Goal: Find specific page/section: Find specific page/section

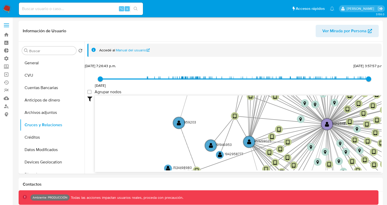
select select "10"
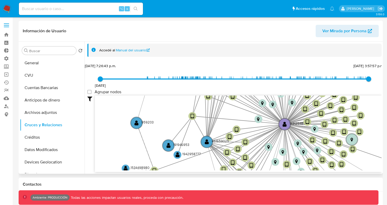
drag, startPoint x: 282, startPoint y: 107, endPoint x: 194, endPoint y: 108, distance: 88.2
click at [195, 108] on icon "device-62d5a77d08813b001780bc00  device-62cc21ec08813b0018045790  device-62c4…" at bounding box center [238, 133] width 287 height 75
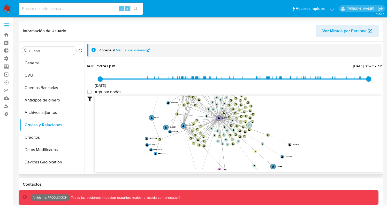
drag, startPoint x: 224, startPoint y: 111, endPoint x: 197, endPoint y: 115, distance: 28.0
click at [222, 115] on circle at bounding box center [224, 113] width 4 height 4
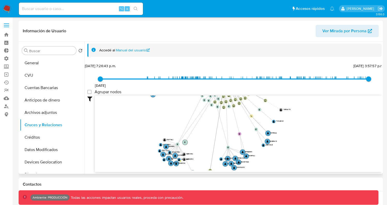
drag, startPoint x: 228, startPoint y: 122, endPoint x: 186, endPoint y: 135, distance: 44.0
click at [182, 143] on icon "device-62d5a77d08813b001780bc00  device-62cc21ec08813b0018045790  device-62c4…" at bounding box center [238, 133] width 287 height 75
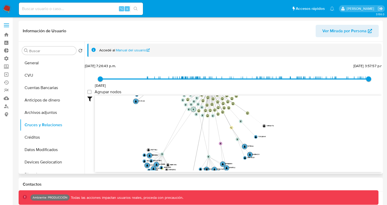
drag, startPoint x: 192, startPoint y: 114, endPoint x: 141, endPoint y: 140, distance: 57.4
click at [141, 140] on icon "device-62d5a77d08813b001780bc00  device-62cc21ec08813b0018045790  device-62c4…" at bounding box center [238, 133] width 287 height 75
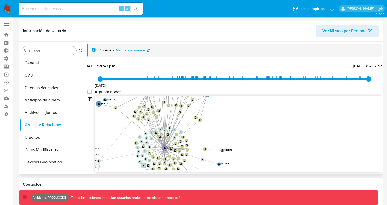
drag, startPoint x: 177, startPoint y: 103, endPoint x: 208, endPoint y: 113, distance: 33.3
click at [168, 149] on circle at bounding box center [164, 148] width 5 height 5
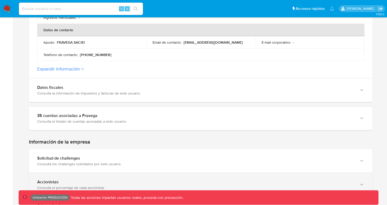
scroll to position [322, 0]
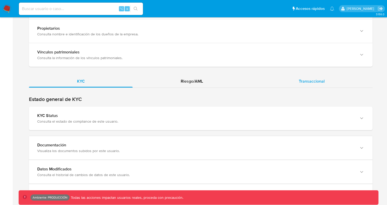
click at [302, 75] on div "Transaccional" at bounding box center [312, 81] width 122 height 12
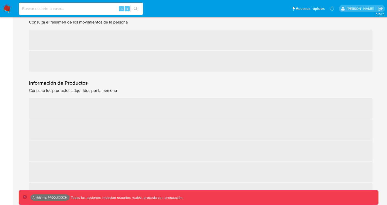
scroll to position [526, 0]
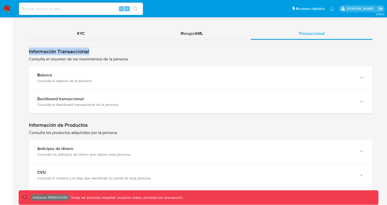
drag, startPoint x: 98, startPoint y: 46, endPoint x: 34, endPoint y: 48, distance: 63.9
click at [29, 48] on h1 "Información Transaccional" at bounding box center [201, 51] width 344 height 6
click at [63, 56] on p "Consulta el resumen de los movimientos de la persona" at bounding box center [201, 59] width 344 height 6
